Goal: Transaction & Acquisition: Purchase product/service

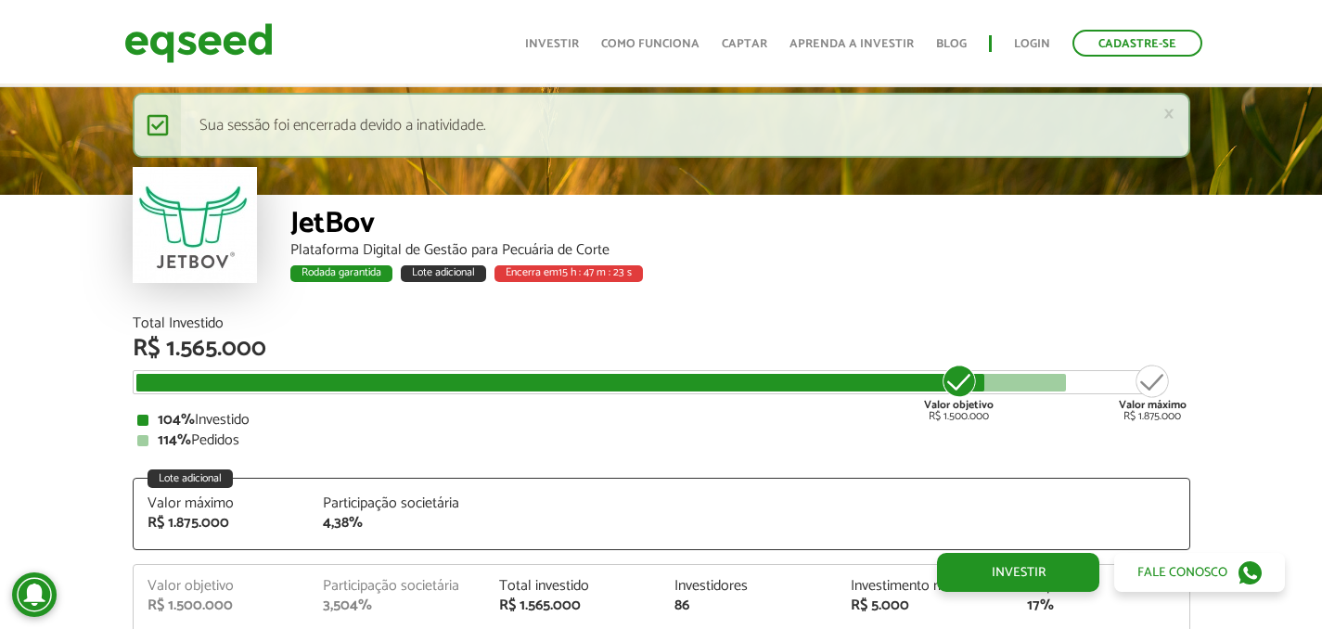
scroll to position [2281, 0]
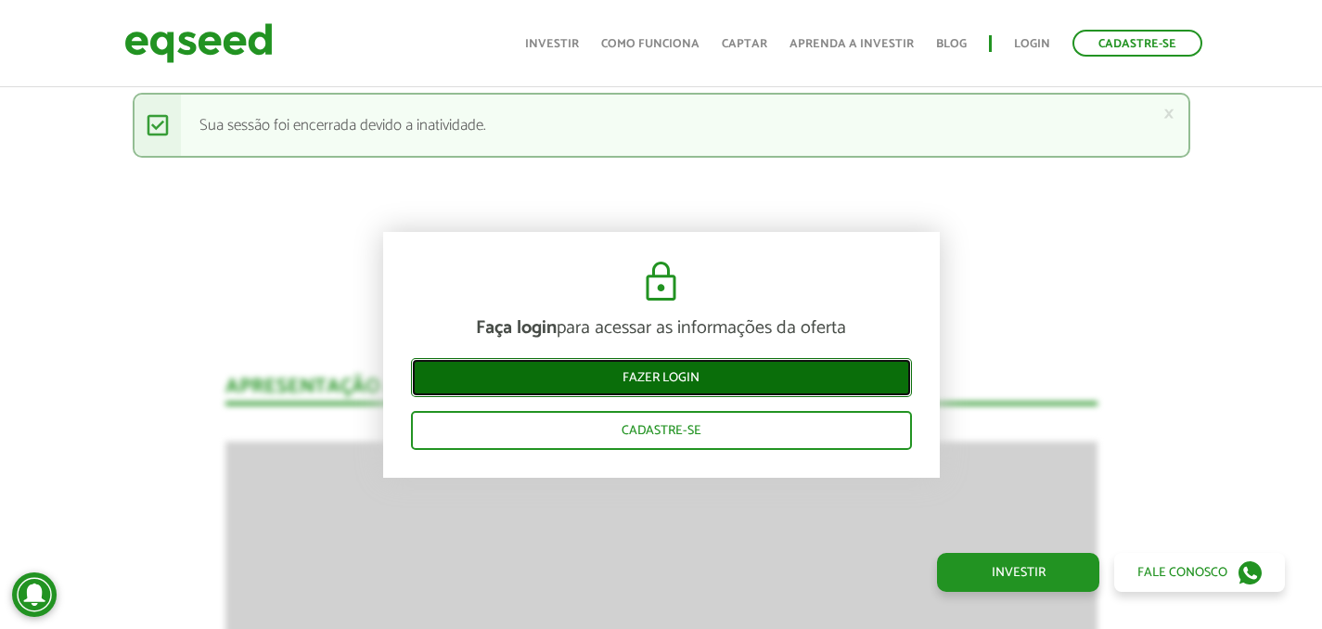
click at [581, 360] on link "Fazer login" at bounding box center [661, 377] width 501 height 39
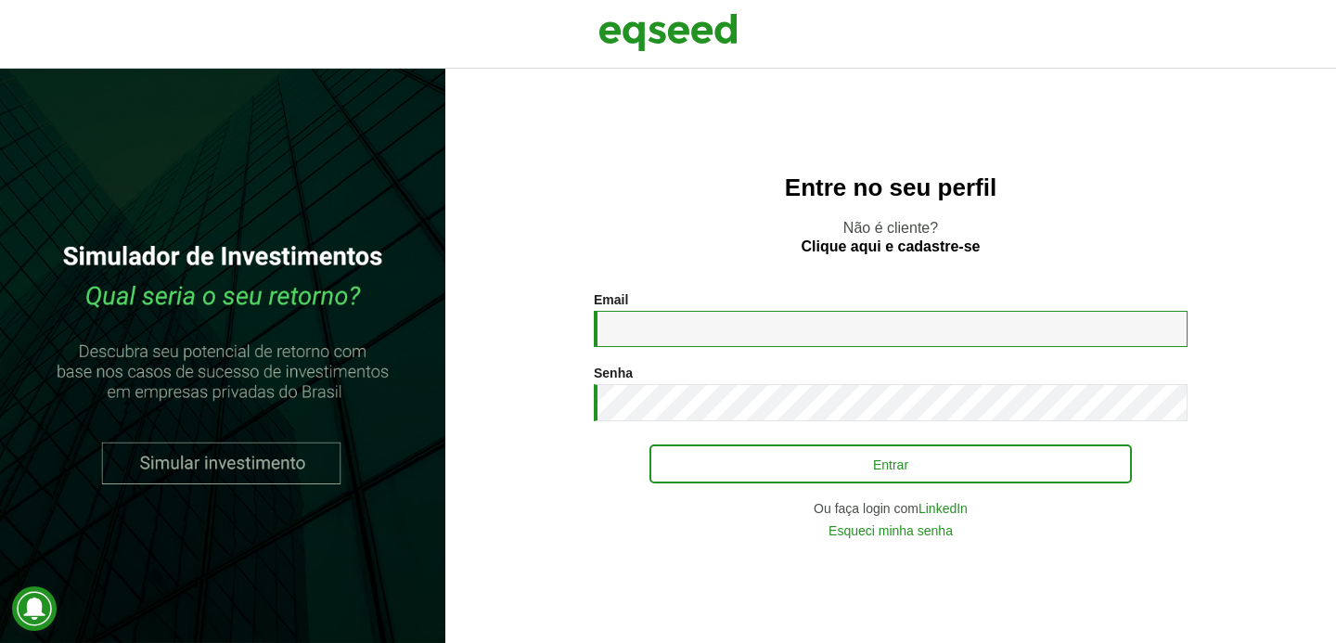
type input "**********"
click at [761, 481] on button "Entrar" at bounding box center [890, 463] width 482 height 39
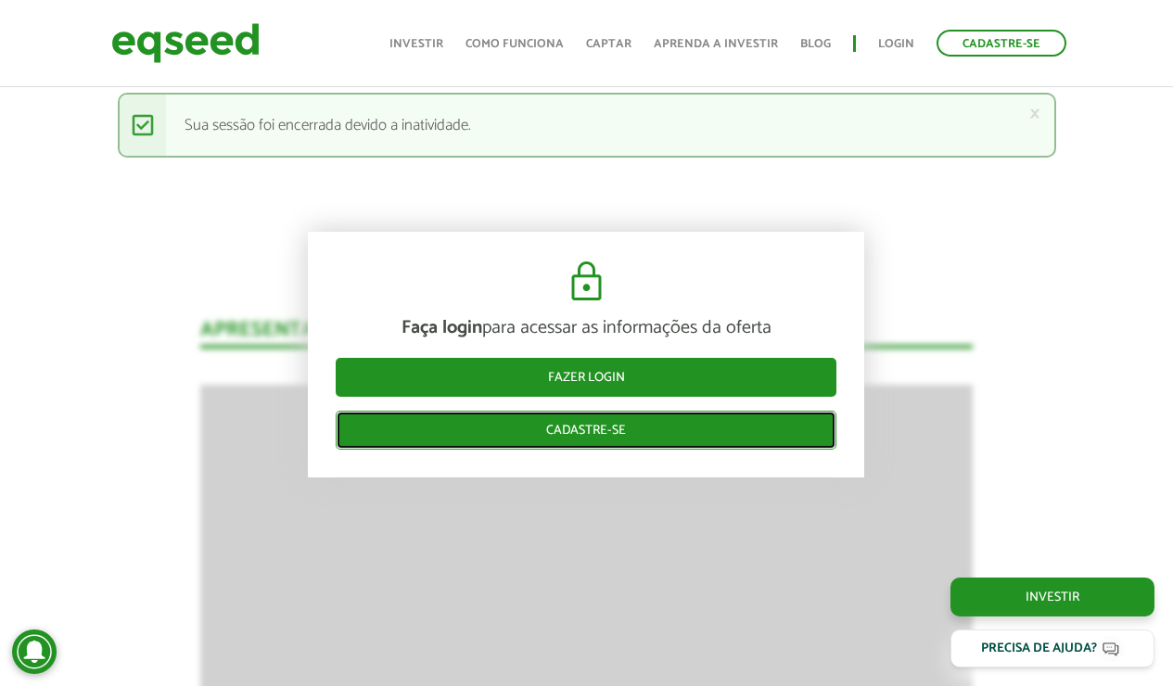
click at [533, 416] on link "Cadastre-se" at bounding box center [586, 430] width 501 height 39
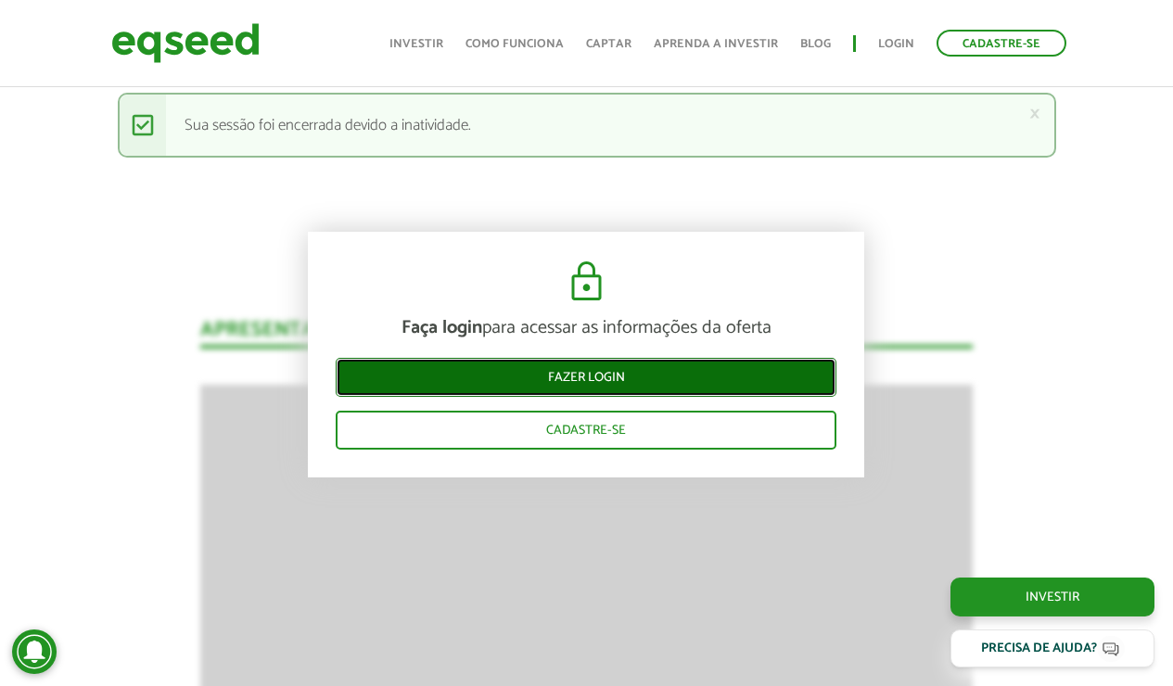
click at [526, 386] on link "Fazer login" at bounding box center [586, 377] width 501 height 39
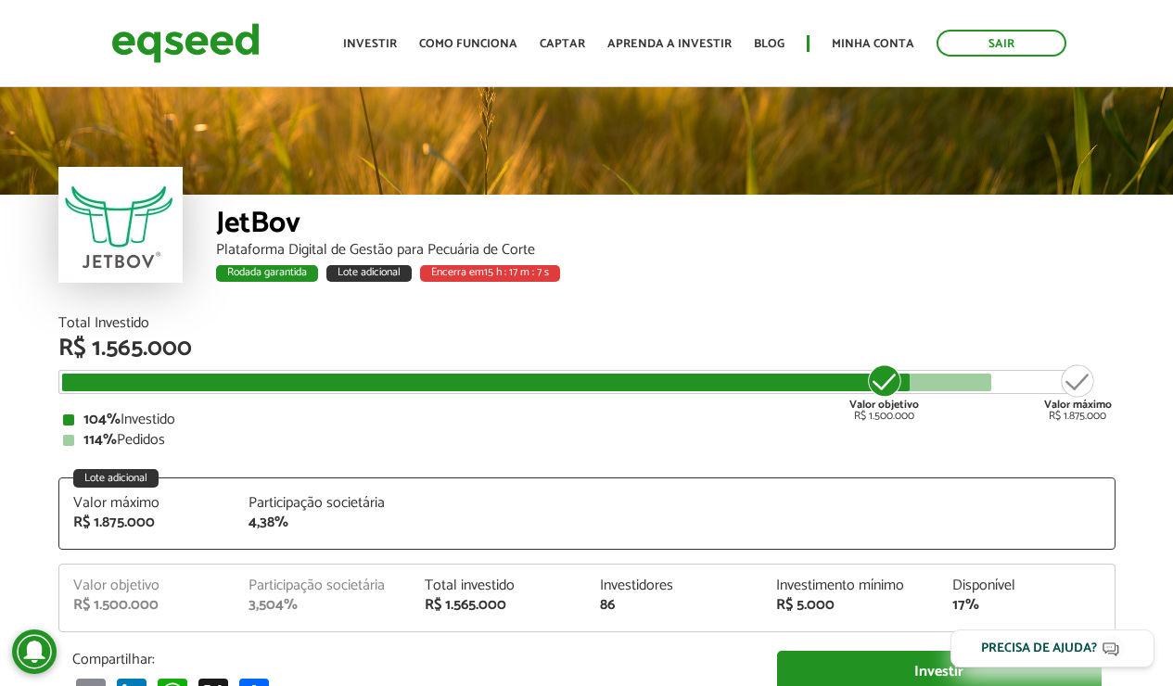
scroll to position [1898, 0]
